Goal: Task Accomplishment & Management: Use online tool/utility

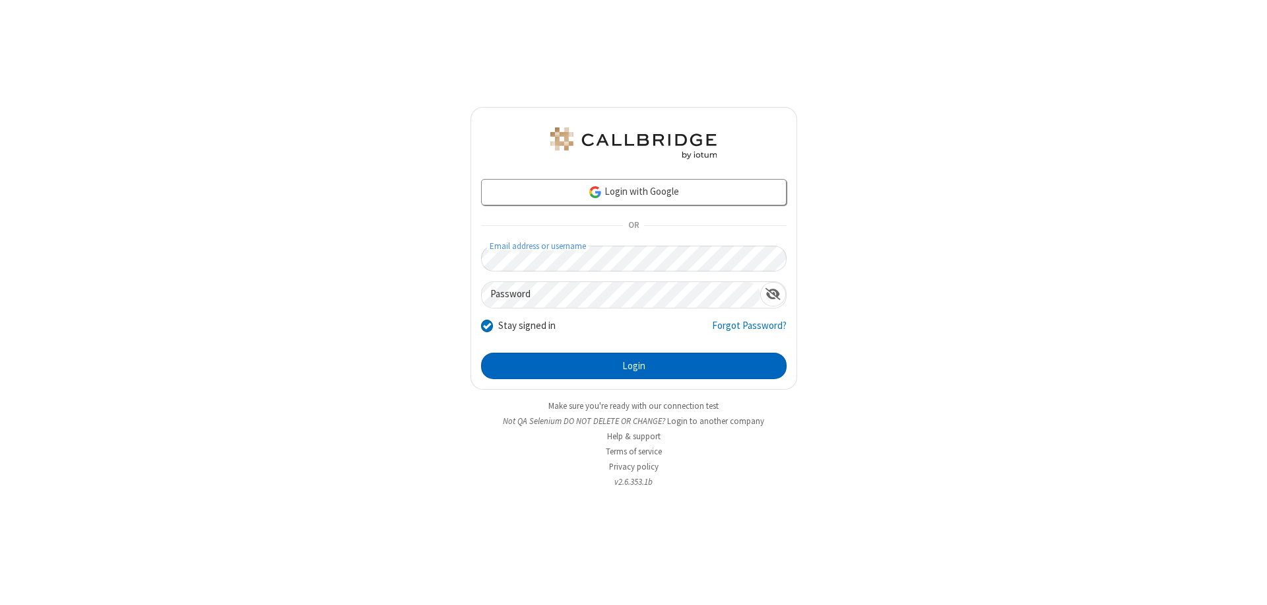
click at [634, 366] on button "Login" at bounding box center [634, 365] width 306 height 26
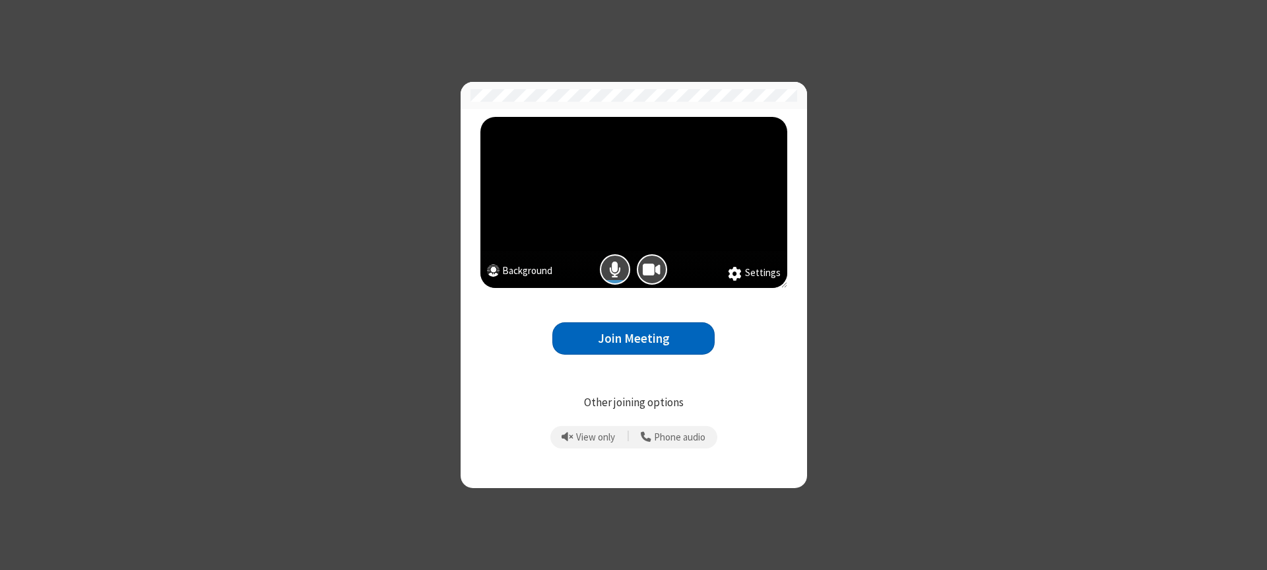
click at [634, 338] on button "Join Meeting" at bounding box center [633, 338] width 162 height 32
